Goal: Transaction & Acquisition: Book appointment/travel/reservation

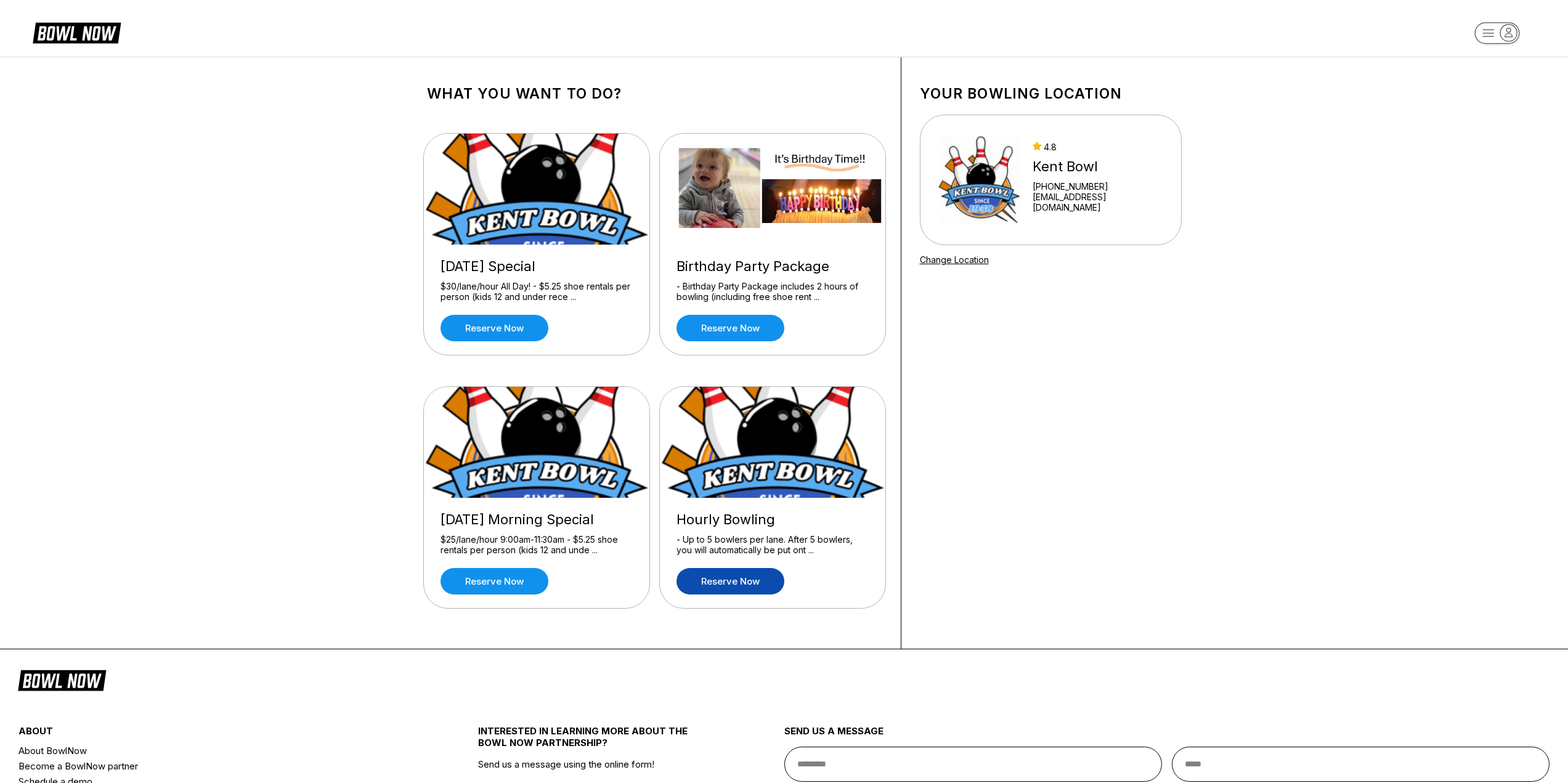
click at [740, 575] on link "Reserve now" at bounding box center [730, 581] width 108 height 27
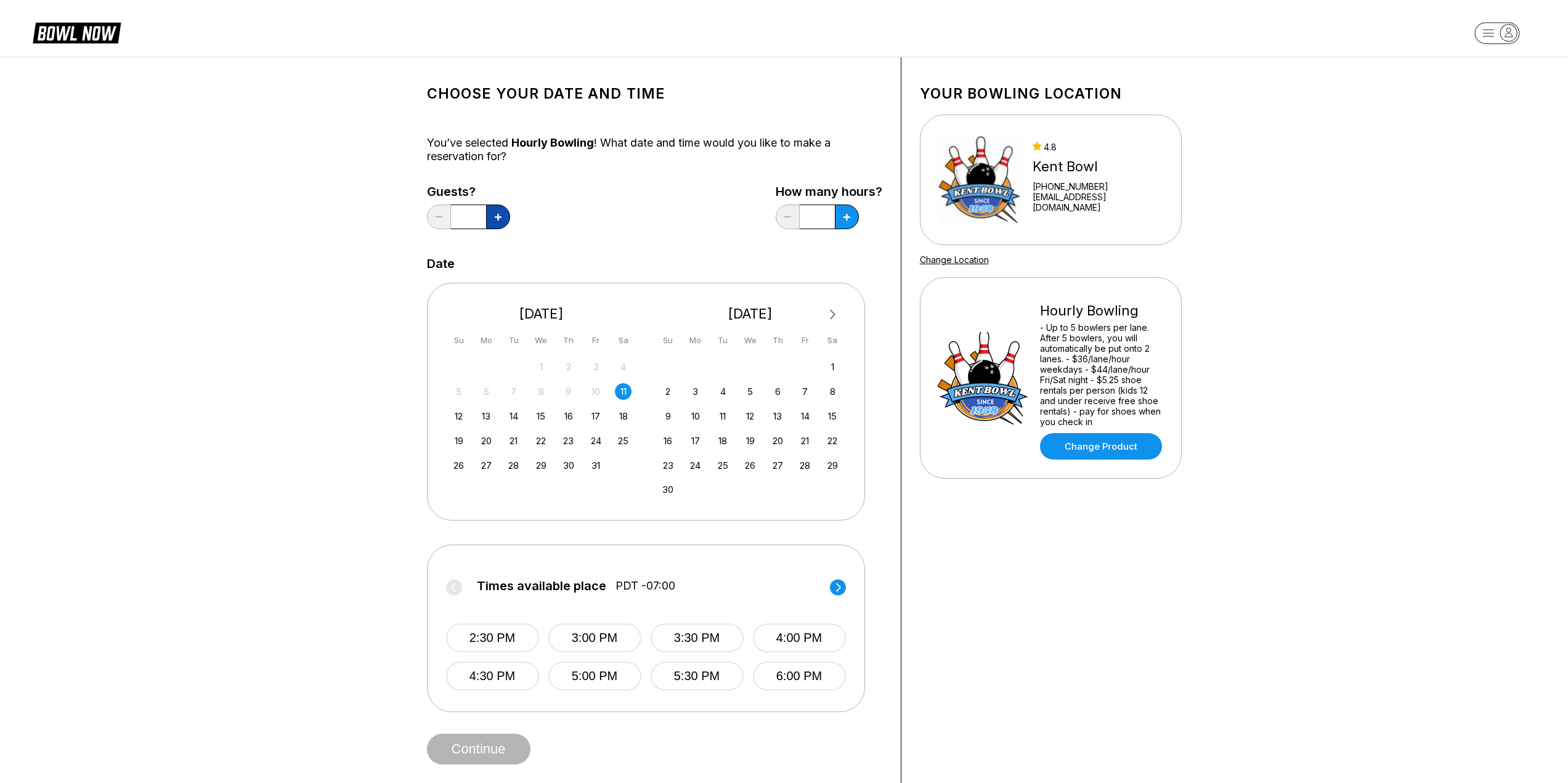
click at [494, 211] on button at bounding box center [499, 217] width 24 height 25
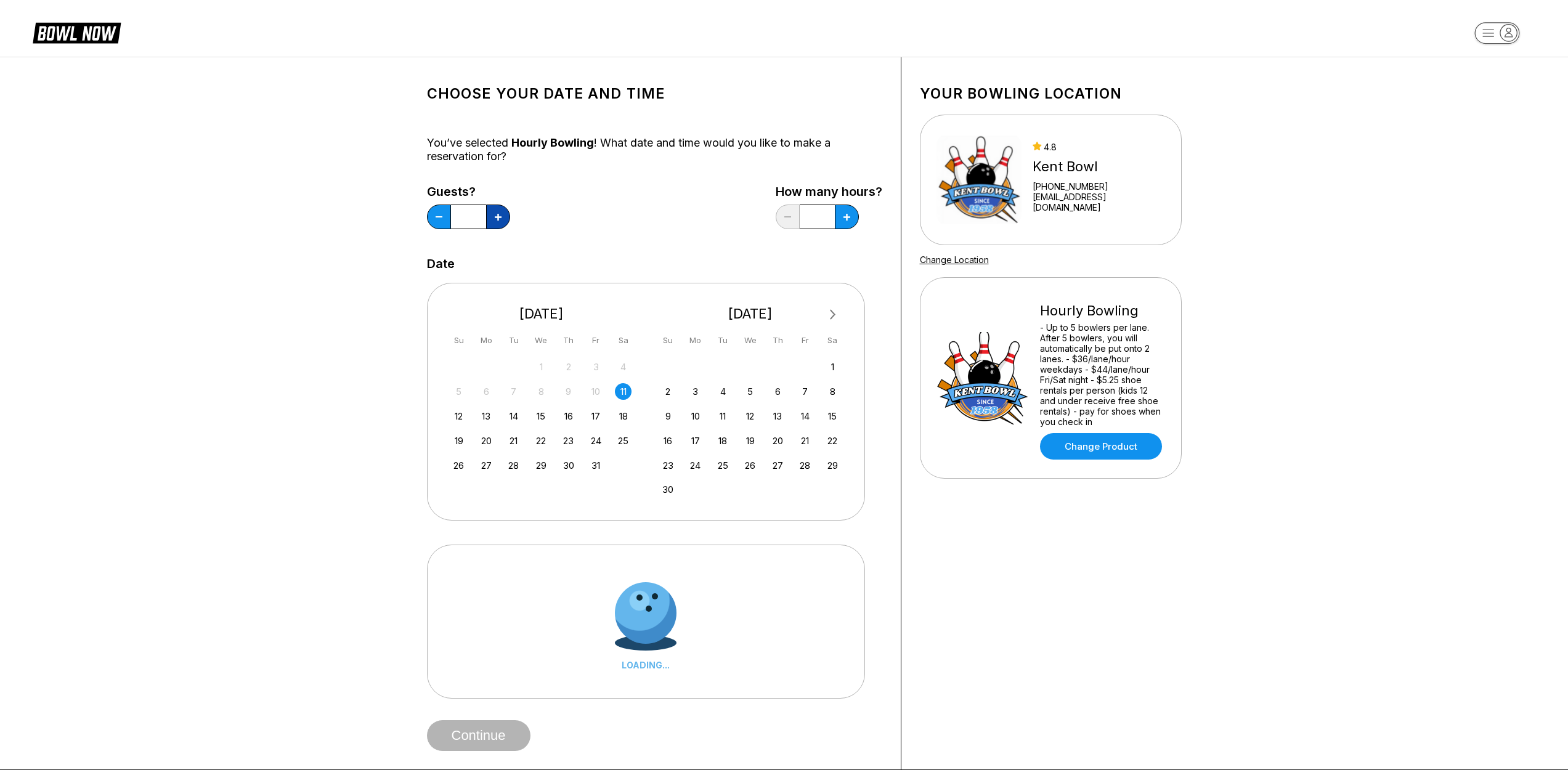
click at [494, 211] on button at bounding box center [499, 217] width 24 height 25
type input "*"
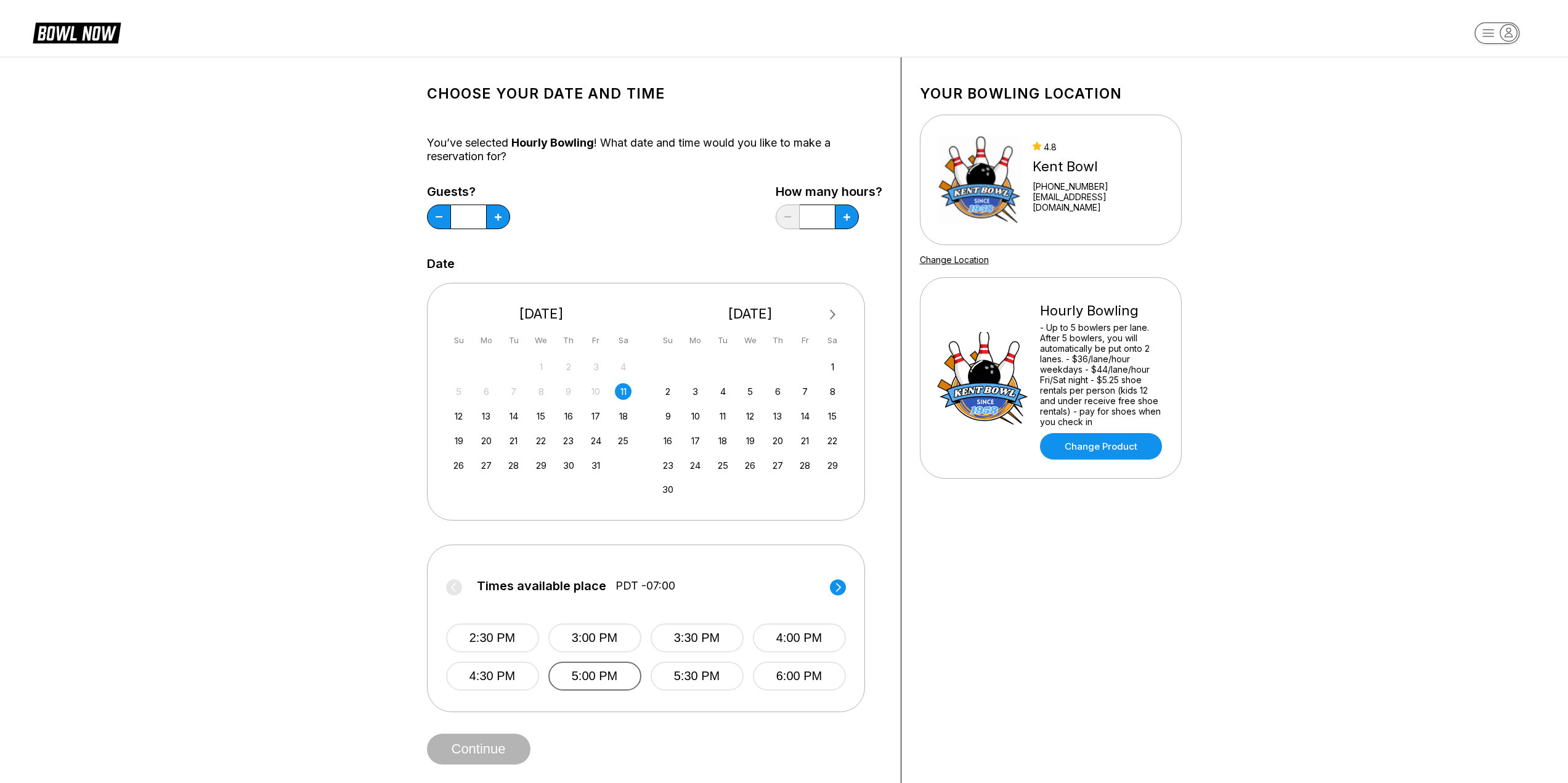
click at [602, 671] on button "5:00 PM" at bounding box center [595, 676] width 93 height 29
click at [779, 670] on button "6:00 PM" at bounding box center [799, 676] width 93 height 29
click at [469, 752] on button "Continue" at bounding box center [478, 749] width 103 height 30
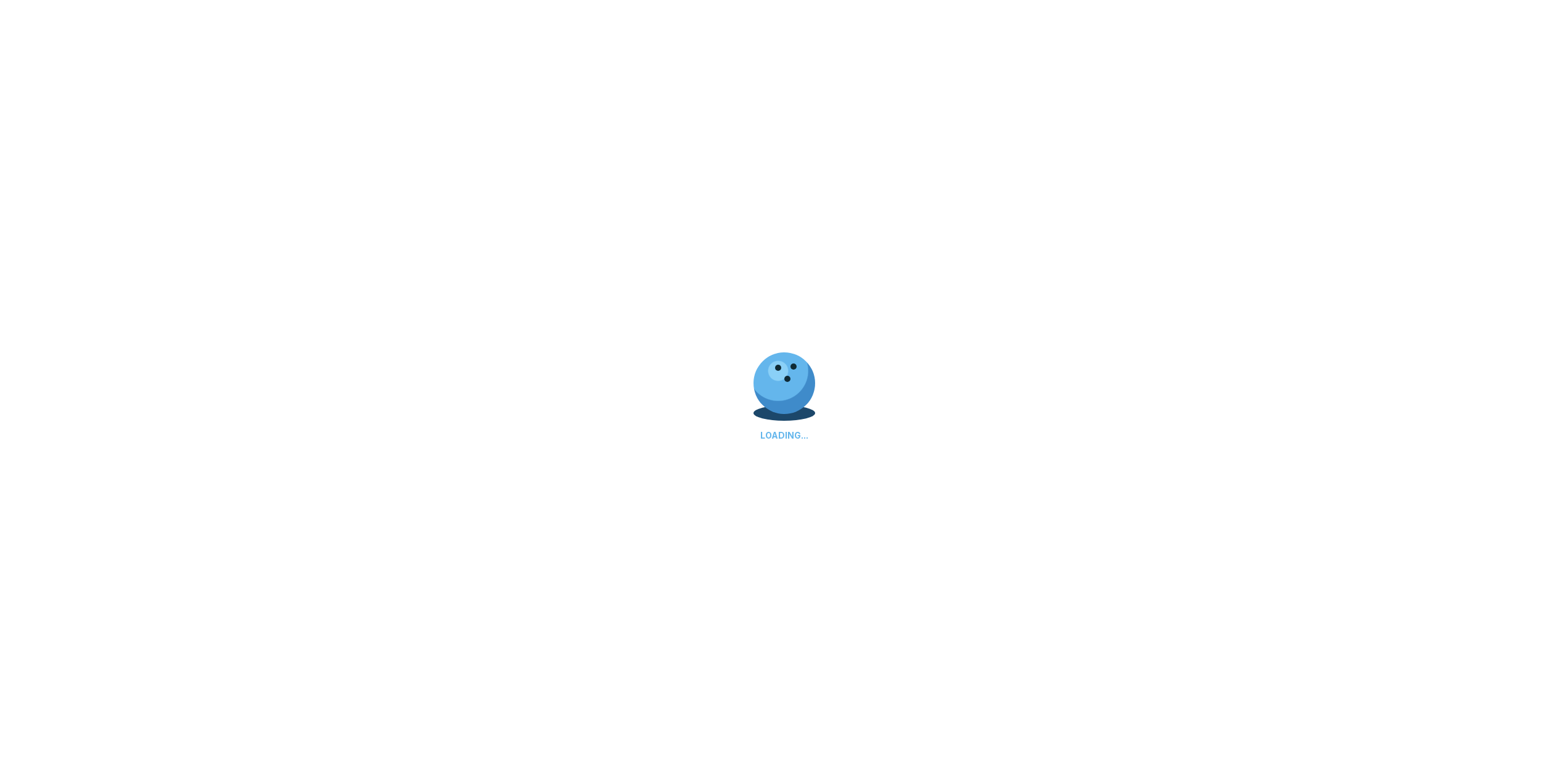
select select "**"
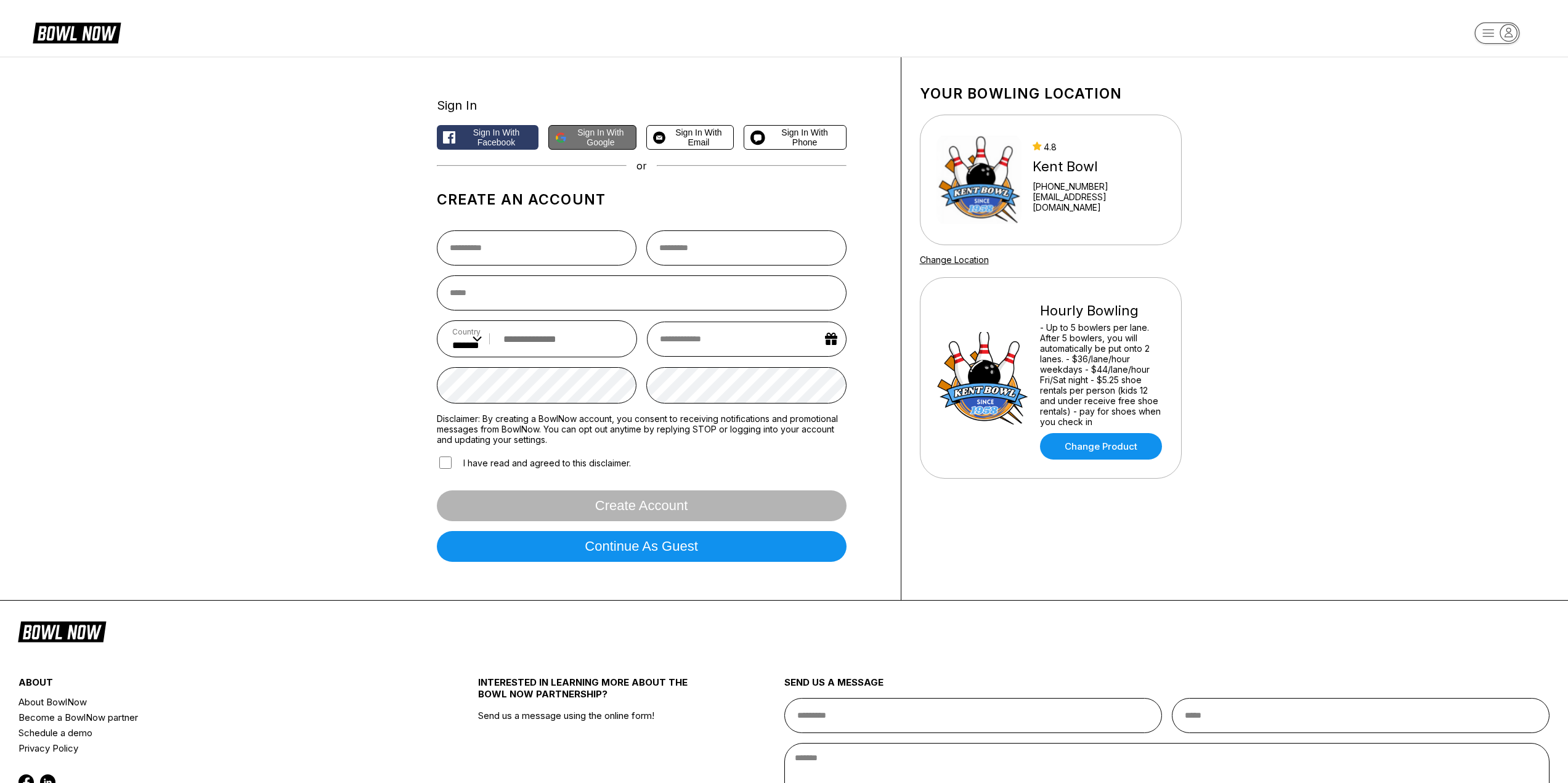
click at [575, 131] on span "Sign in with Google" at bounding box center [600, 137] width 58 height 19
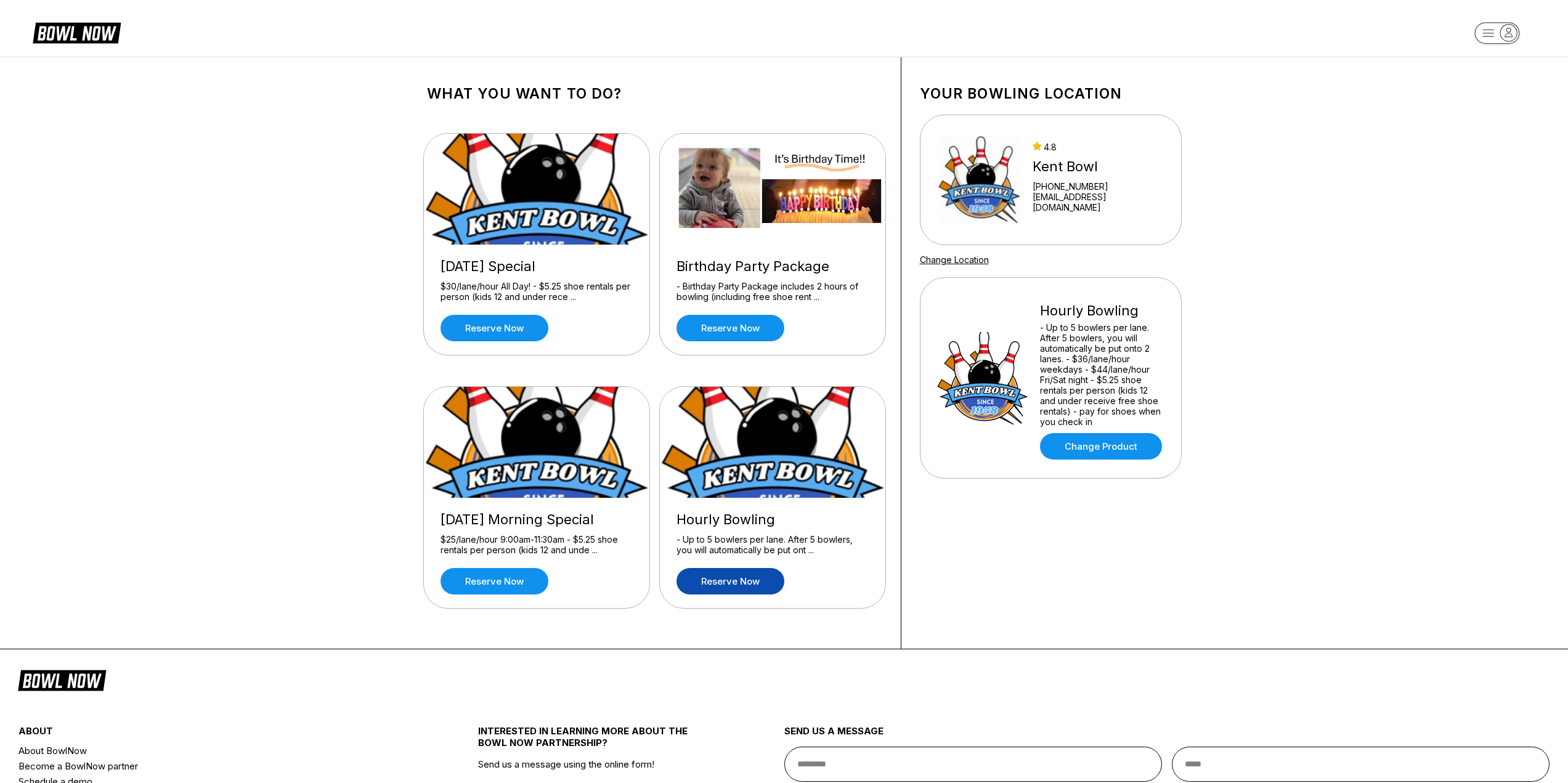
click at [756, 575] on link "Reserve now" at bounding box center [730, 581] width 108 height 27
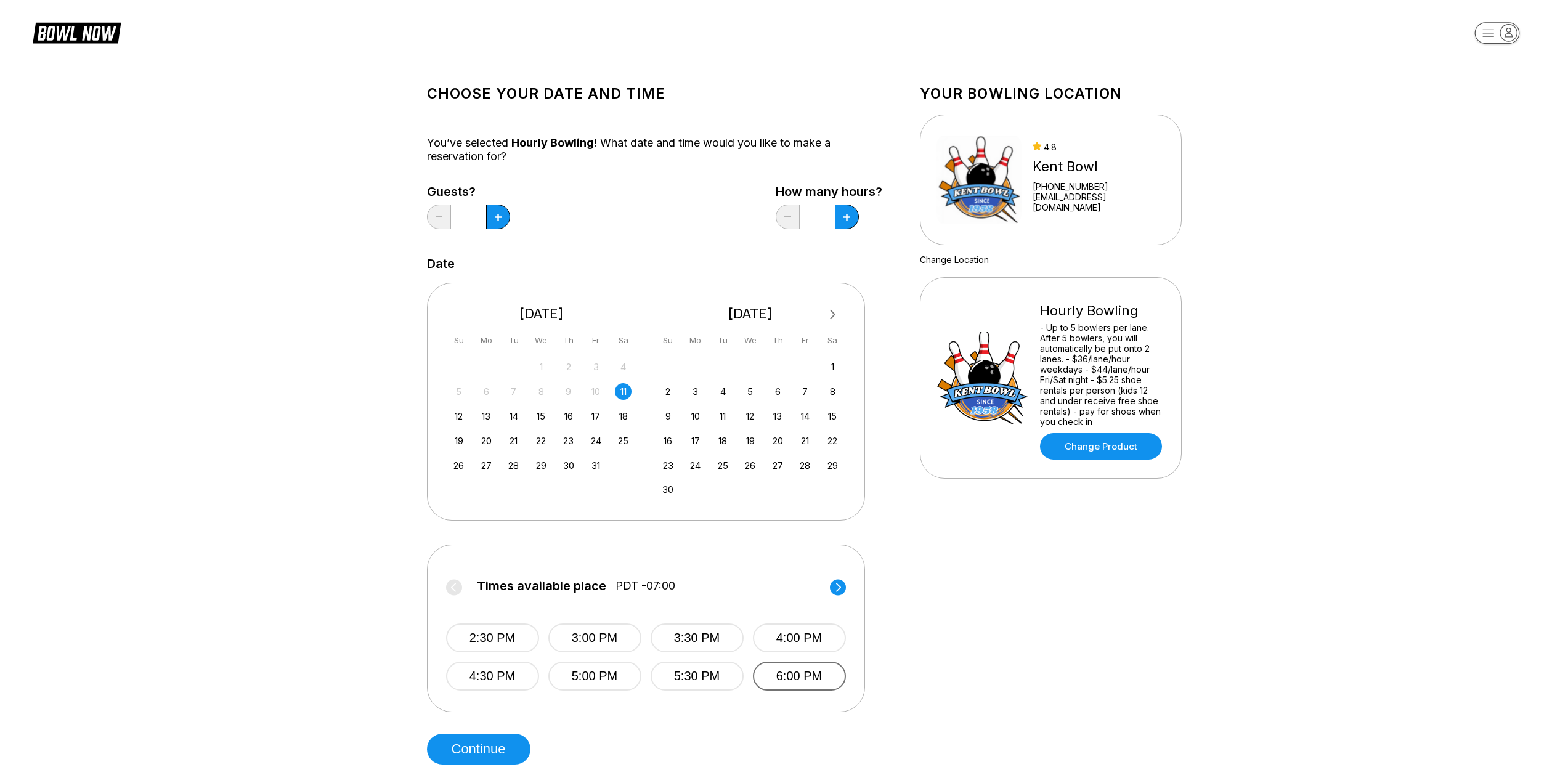
click at [766, 680] on button "6:00 PM" at bounding box center [799, 676] width 93 height 29
click at [501, 218] on button at bounding box center [499, 217] width 24 height 25
type input "*"
click at [804, 673] on button "6:00 PM" at bounding box center [799, 676] width 93 height 29
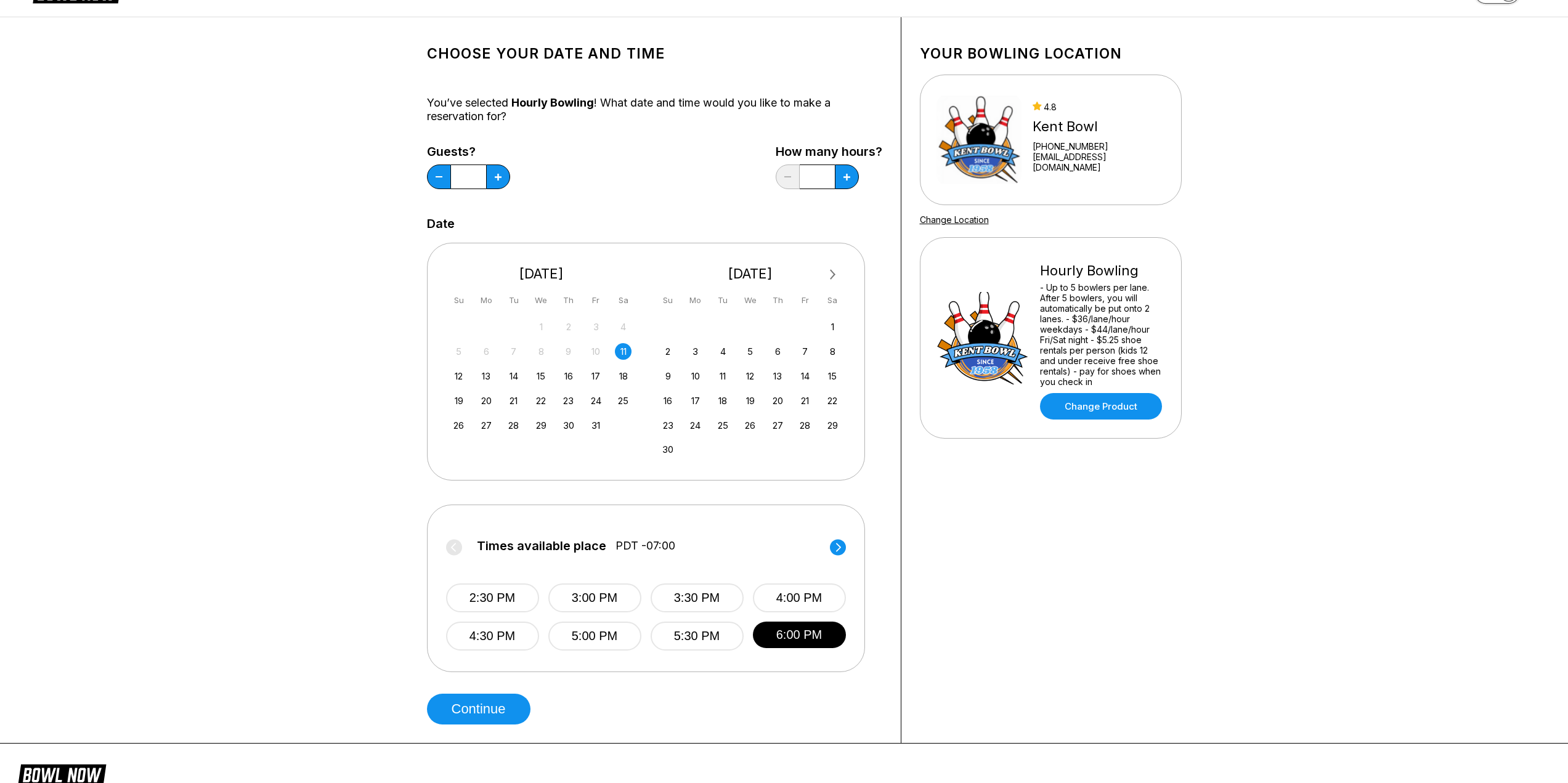
scroll to position [62, 0]
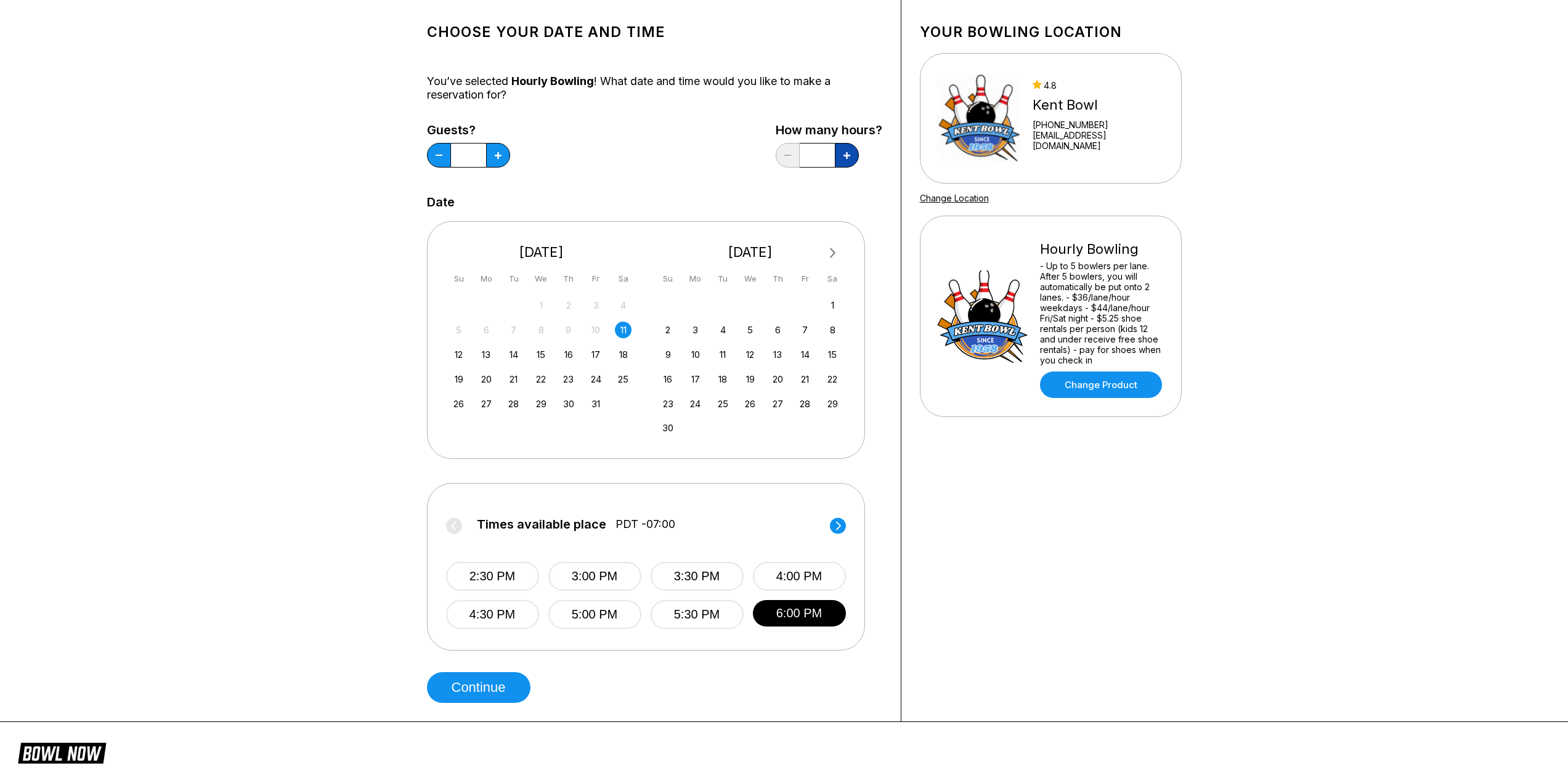
click at [857, 155] on button at bounding box center [847, 155] width 24 height 25
type input "***"
click at [818, 610] on button "6:00 PM" at bounding box center [799, 614] width 93 height 29
click at [486, 692] on button "Continue" at bounding box center [478, 687] width 103 height 30
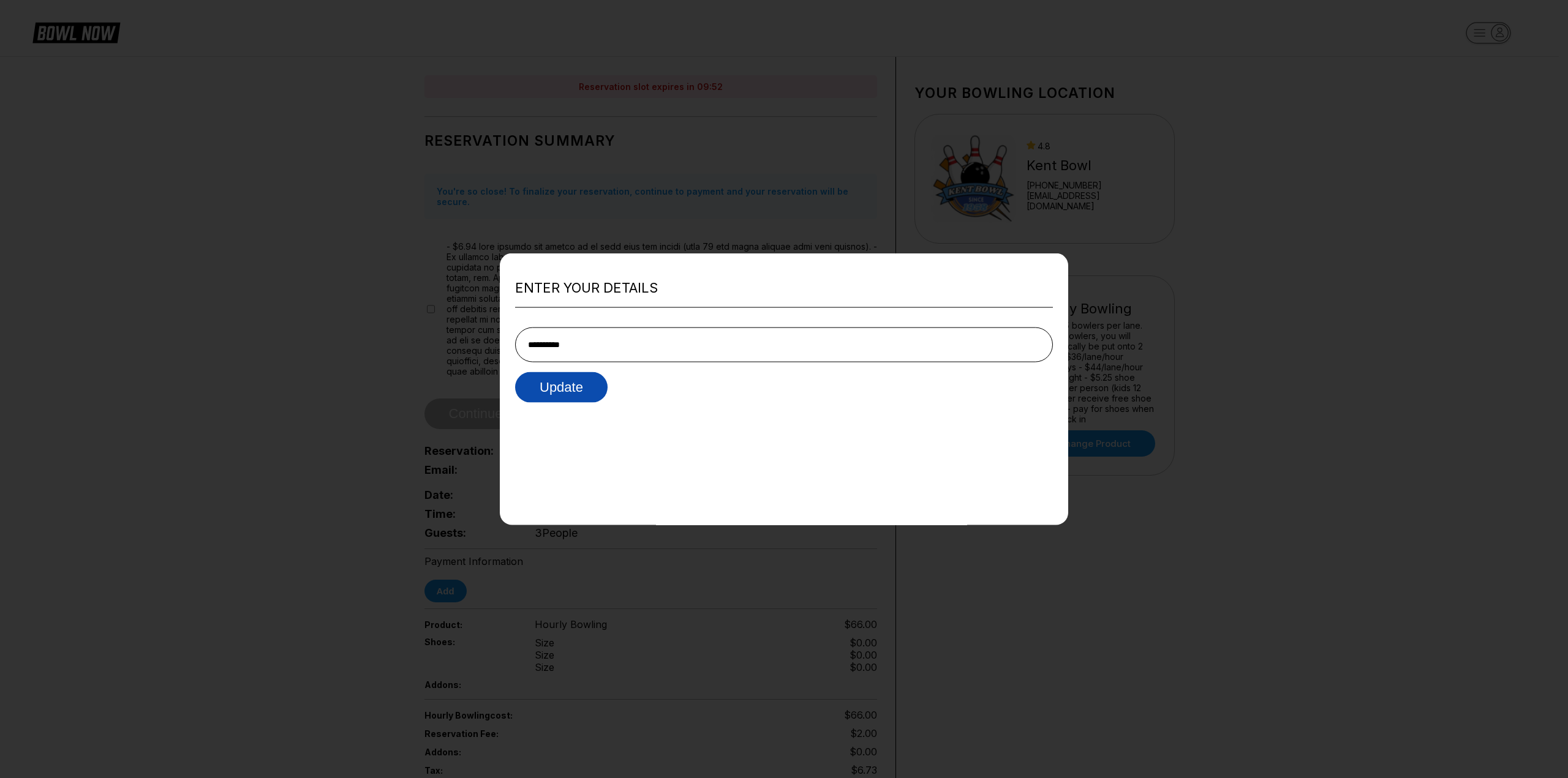
type input "**********"
click at [595, 382] on button "Update" at bounding box center [561, 387] width 93 height 30
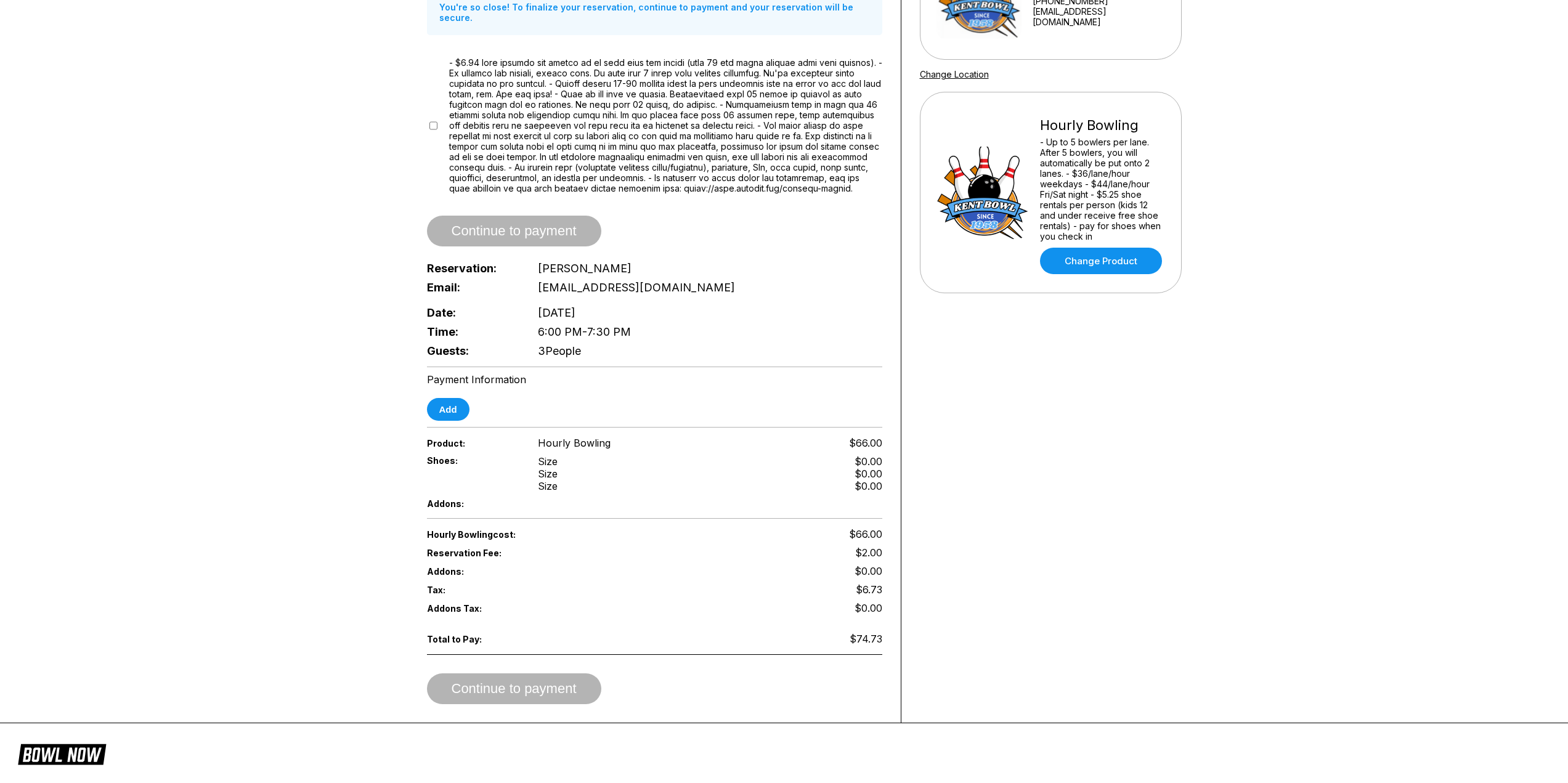
scroll to position [185, 0]
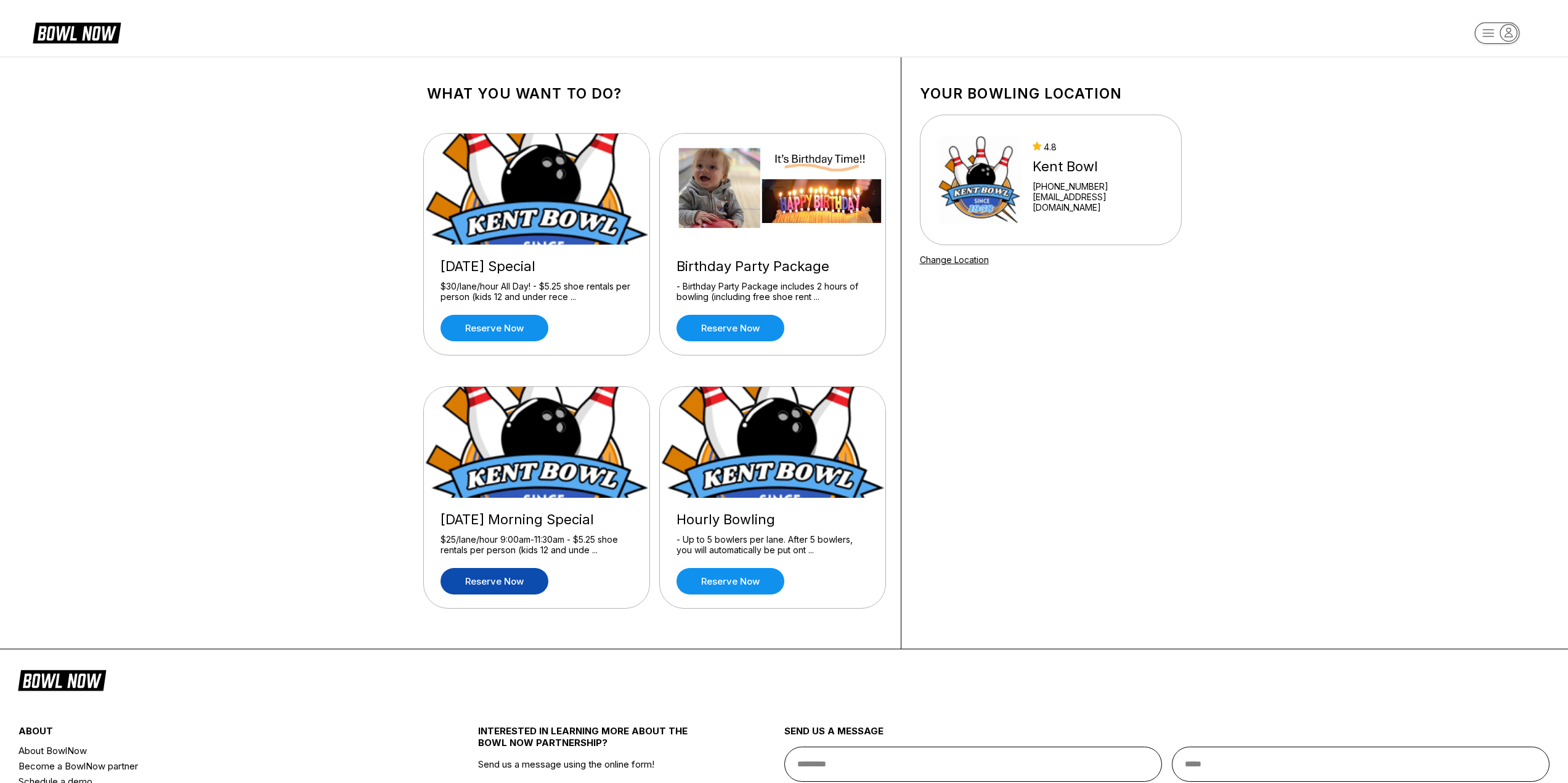
click at [505, 586] on link "Reserve now" at bounding box center [494, 581] width 108 height 27
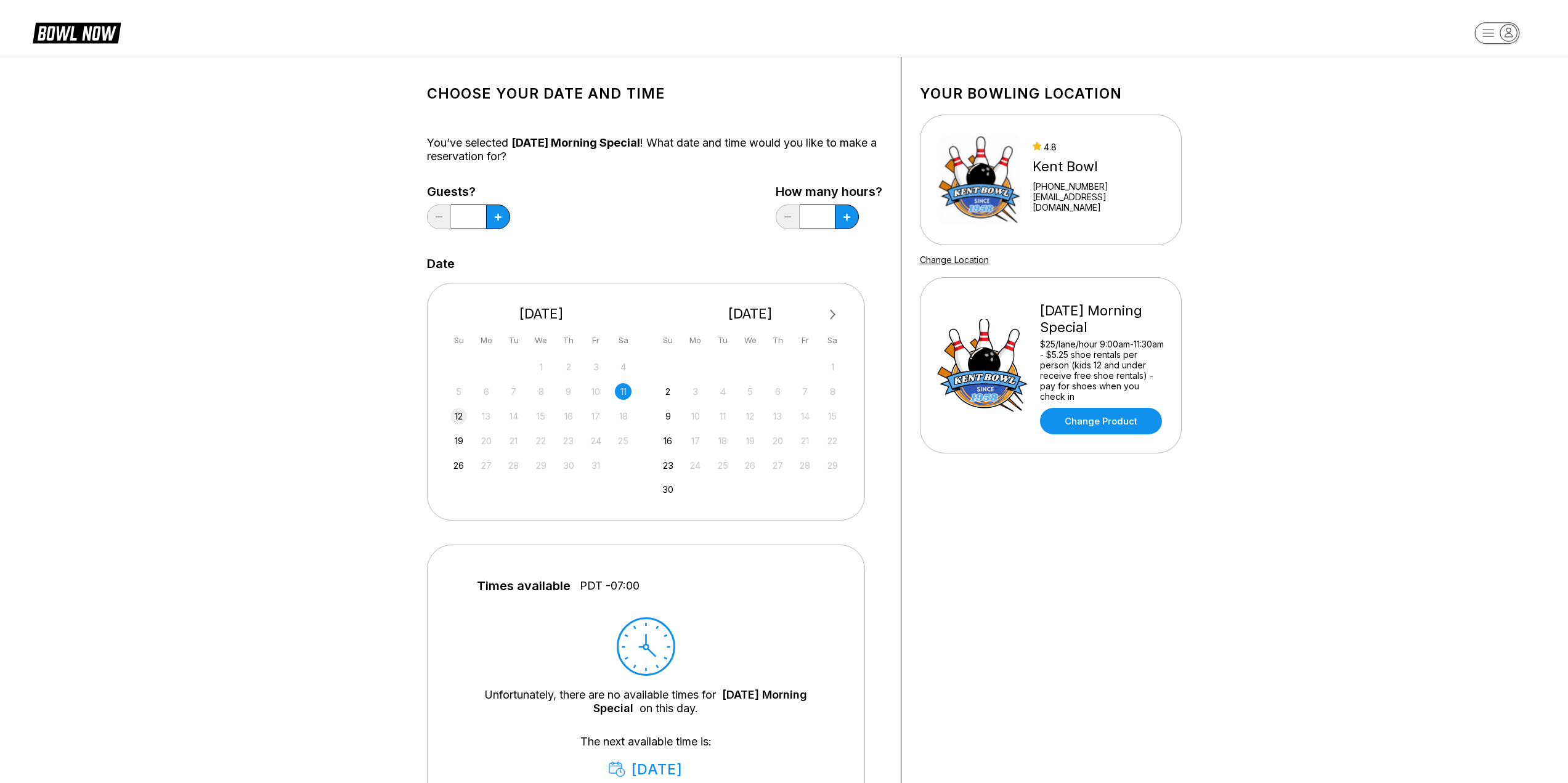
click at [454, 421] on div "12" at bounding box center [459, 416] width 17 height 17
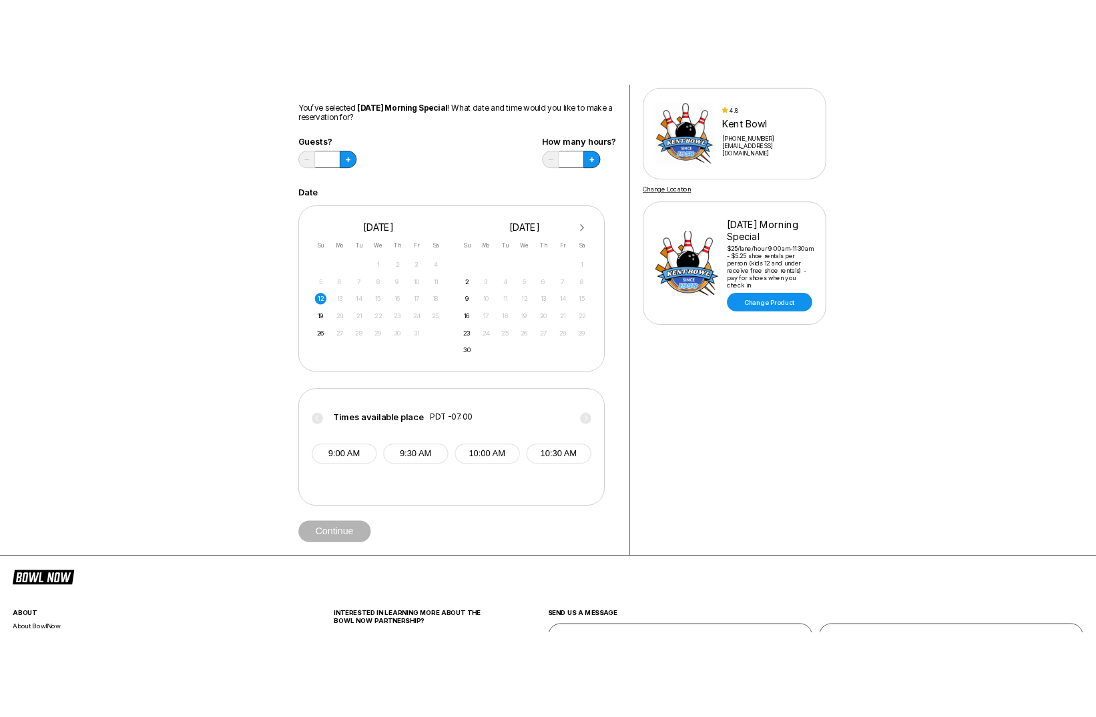
scroll to position [133, 0]
